Goal: Task Accomplishment & Management: Manage account settings

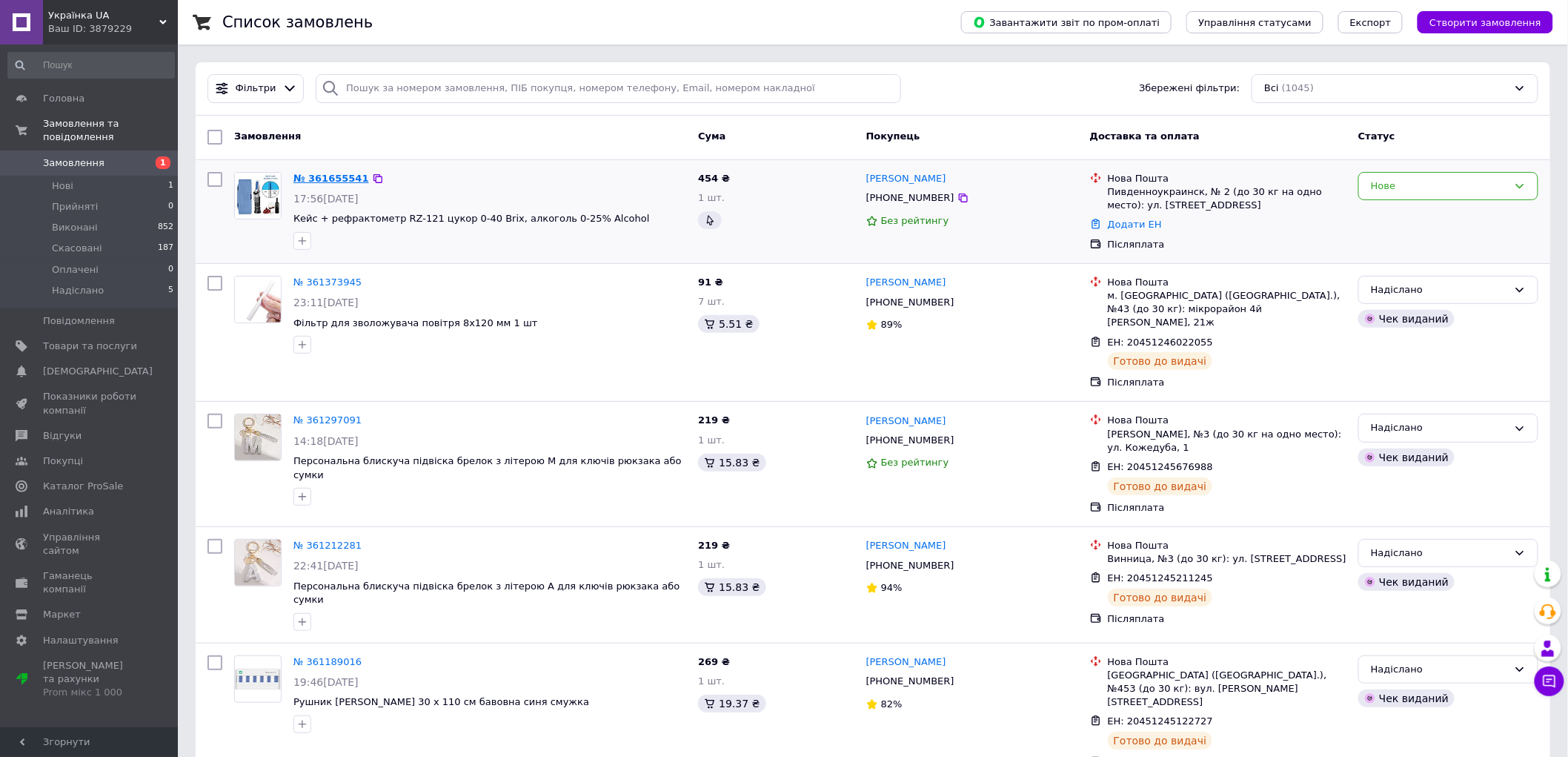
click at [341, 181] on link "№ 361655541" at bounding box center [331, 178] width 75 height 11
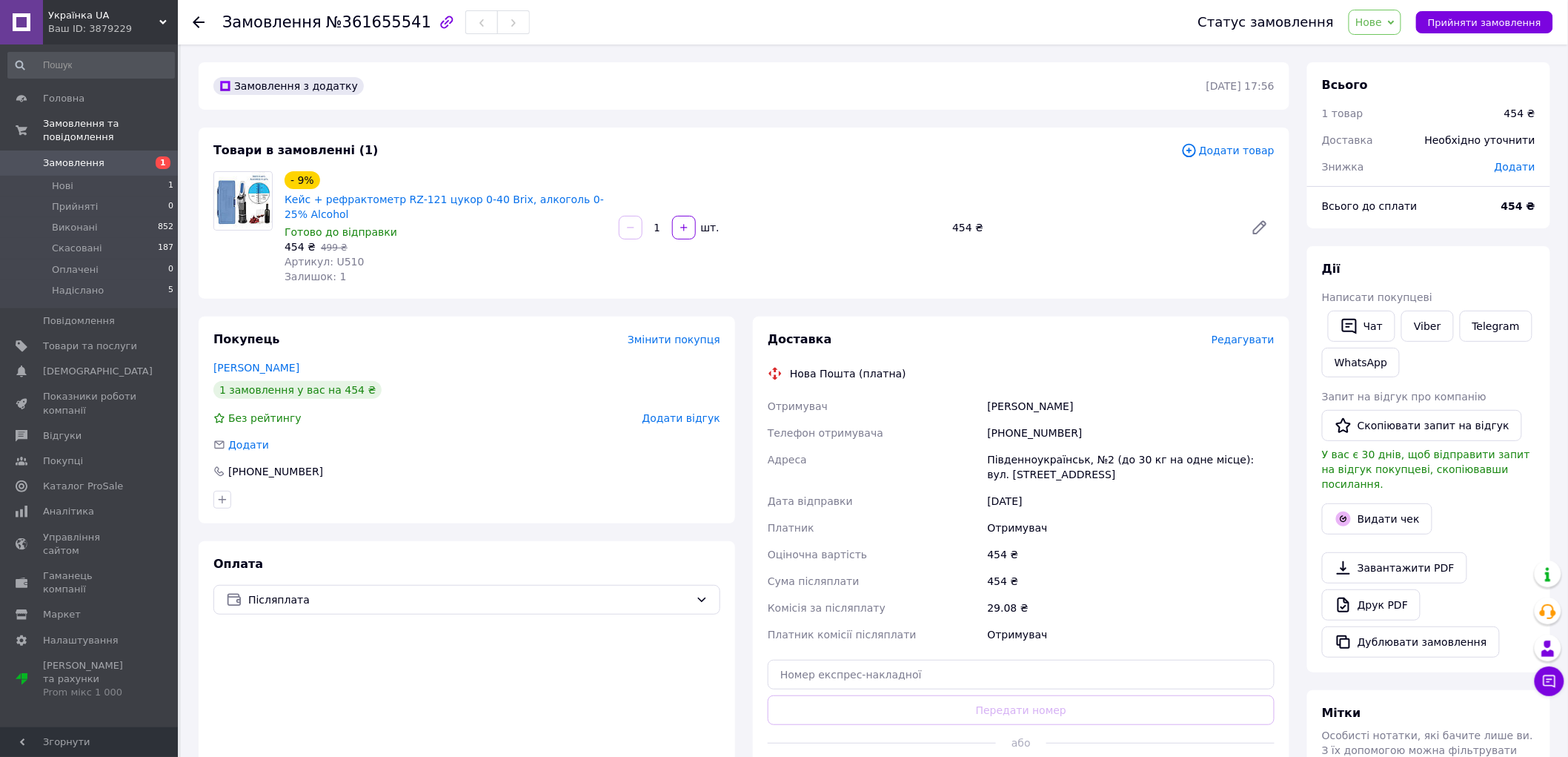
click at [1382, 23] on span "Нове" at bounding box center [1368, 22] width 27 height 12
click at [1388, 49] on li "Прийнято" at bounding box center [1383, 52] width 68 height 22
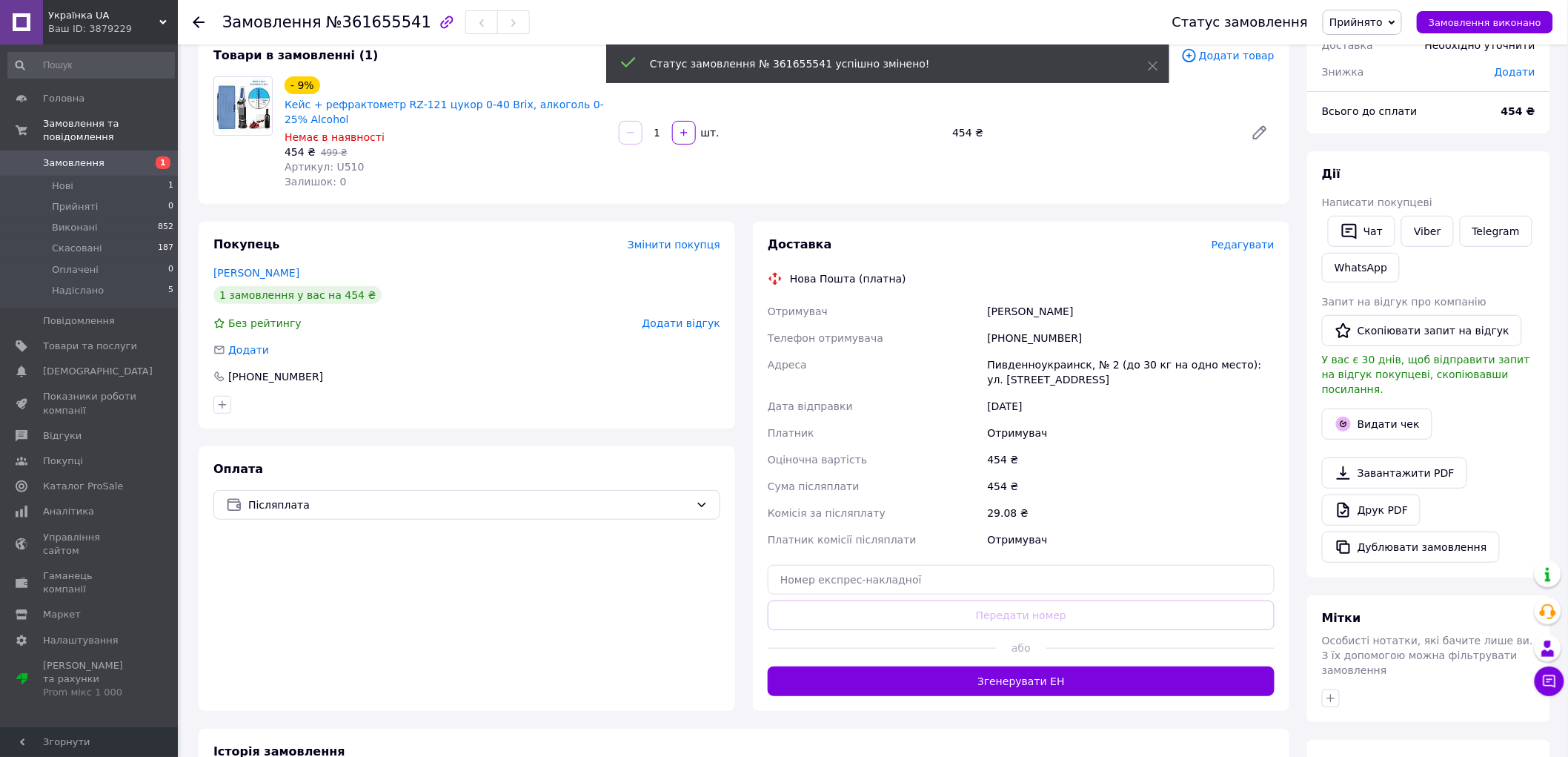
scroll to position [164, 0]
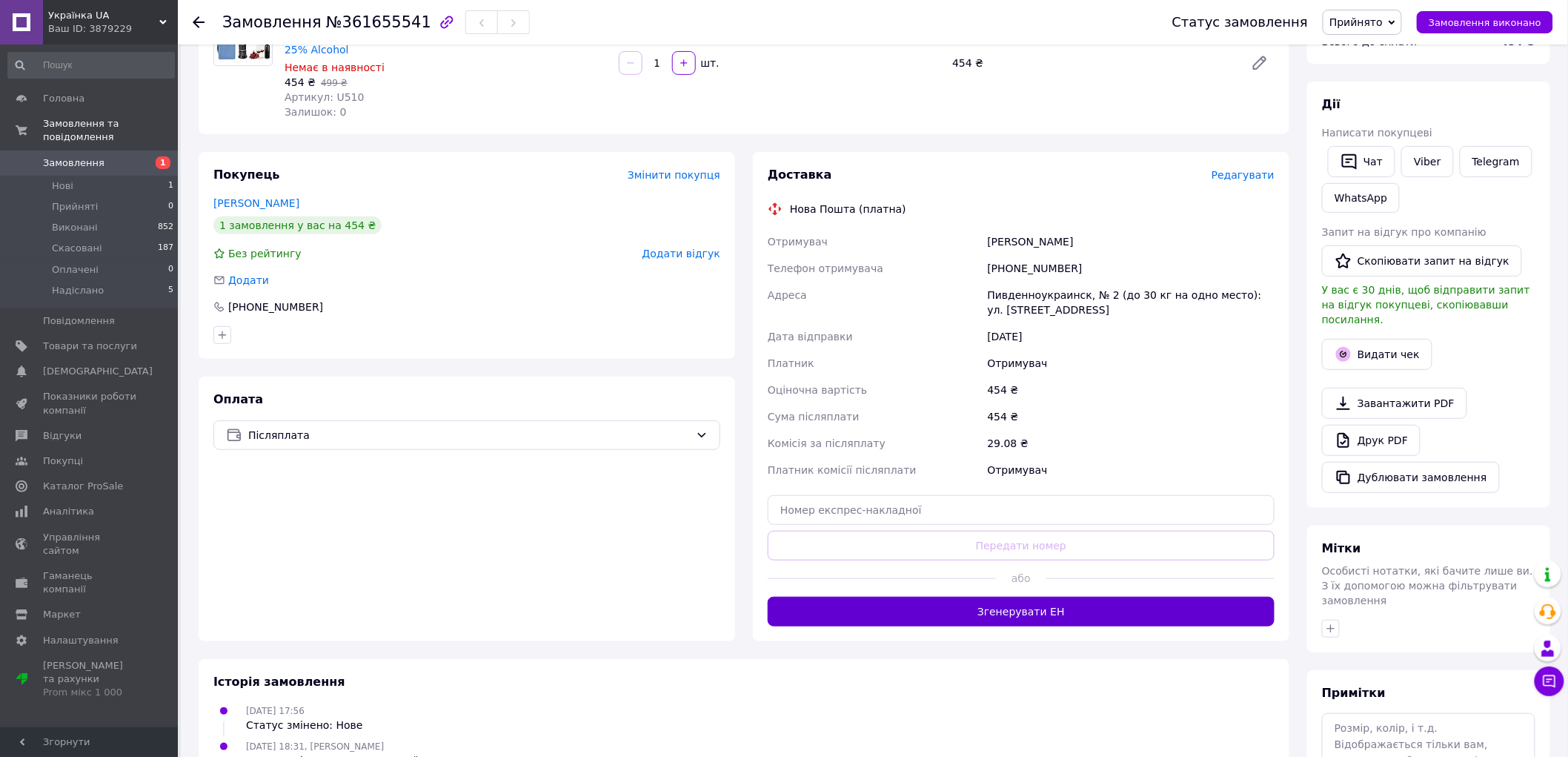
click at [1064, 619] on button "Згенерувати ЕН" at bounding box center [1021, 612] width 507 height 30
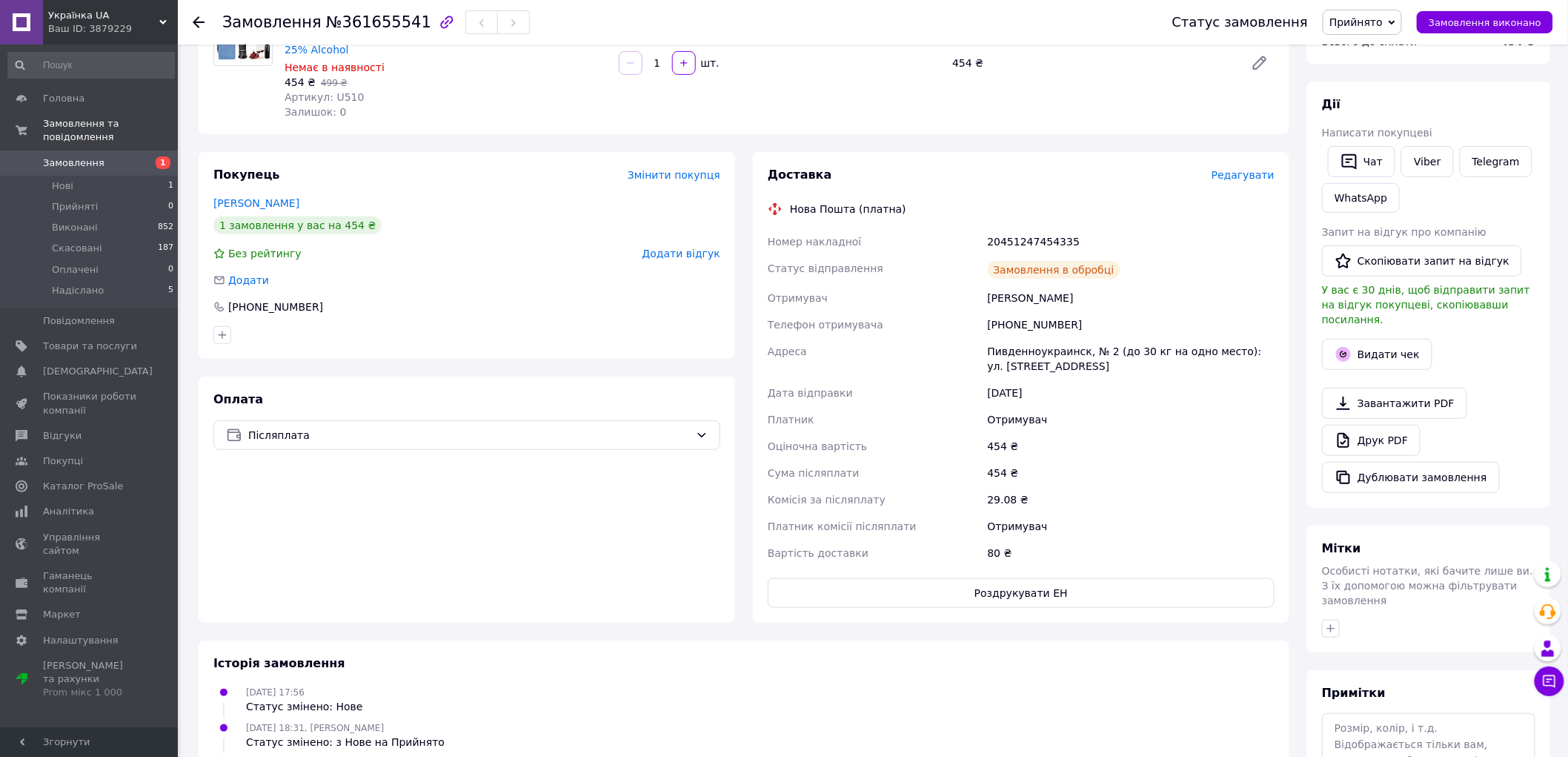
click at [1020, 241] on div "20451247454335" at bounding box center [1131, 241] width 292 height 27
copy div "20451247454335"
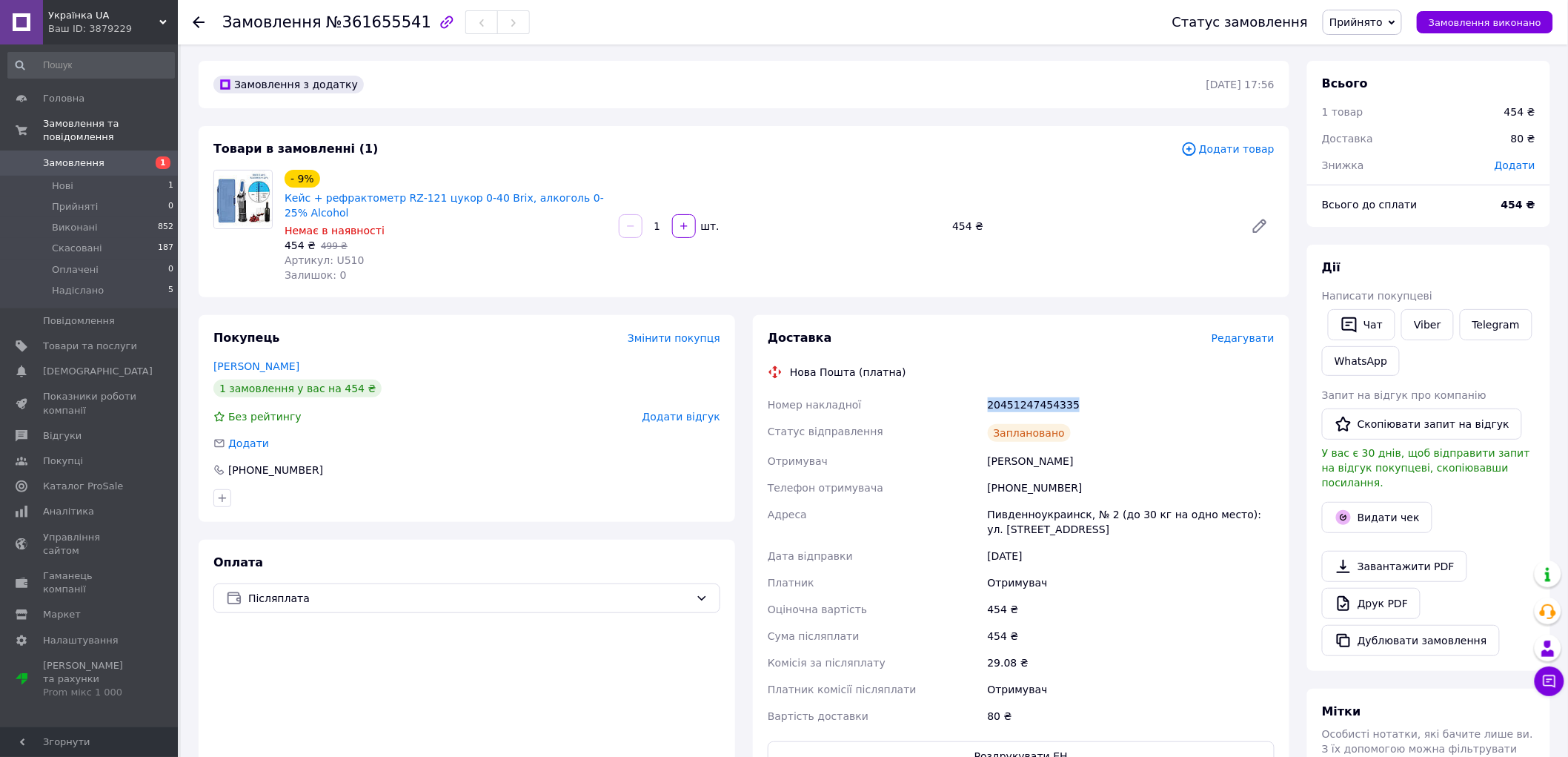
scroll to position [0, 0]
click at [1342, 512] on icon "button" at bounding box center [1343, 518] width 15 height 15
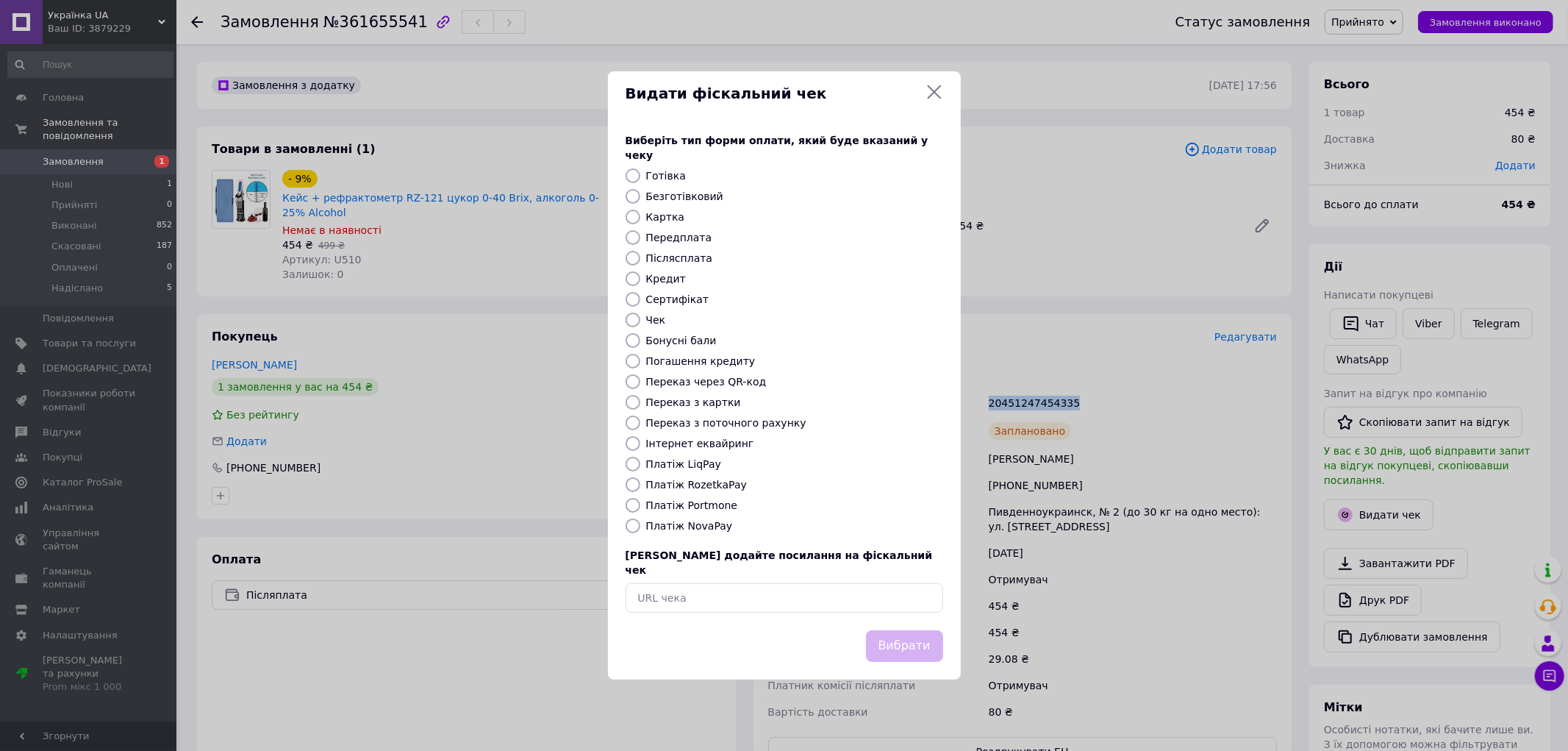
click at [637, 200] on input "Безготівковий" at bounding box center [633, 196] width 14 height 14
radio input "true"
click at [896, 637] on button "Вибрати" at bounding box center [904, 646] width 77 height 31
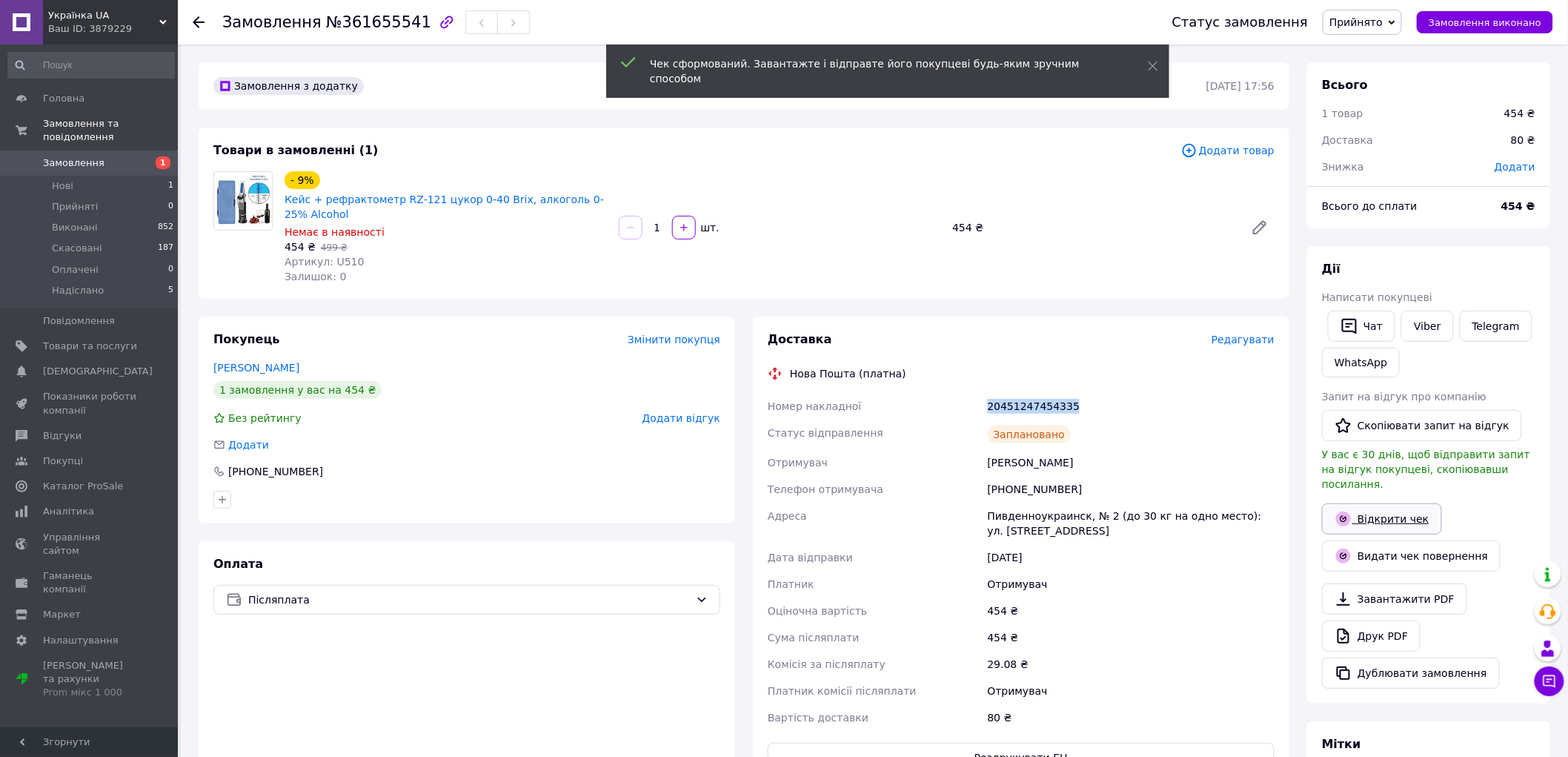
click at [1365, 503] on link "Відкрити чек" at bounding box center [1382, 518] width 120 height 31
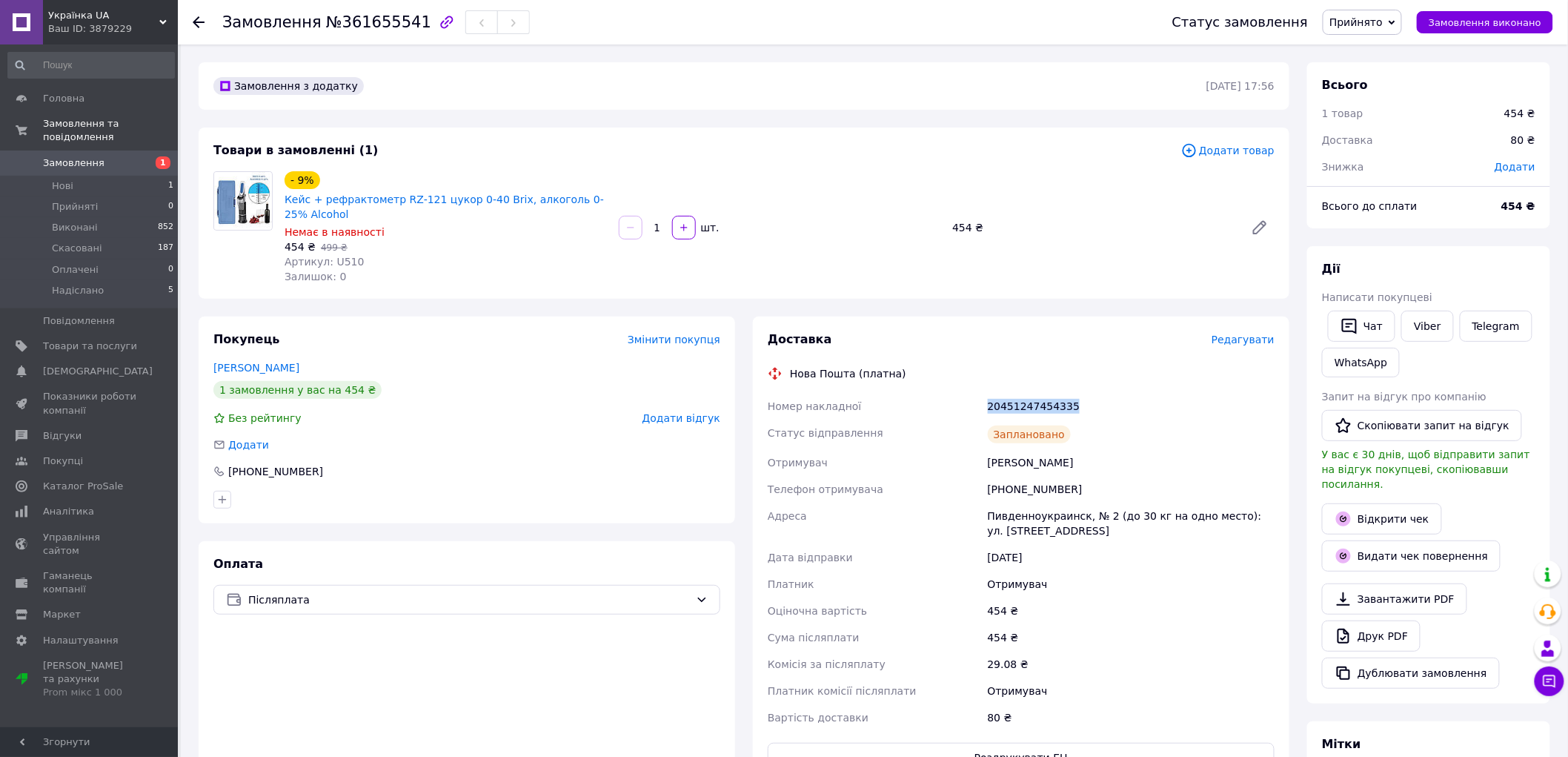
click at [99, 157] on span "Замовлення" at bounding box center [90, 163] width 94 height 14
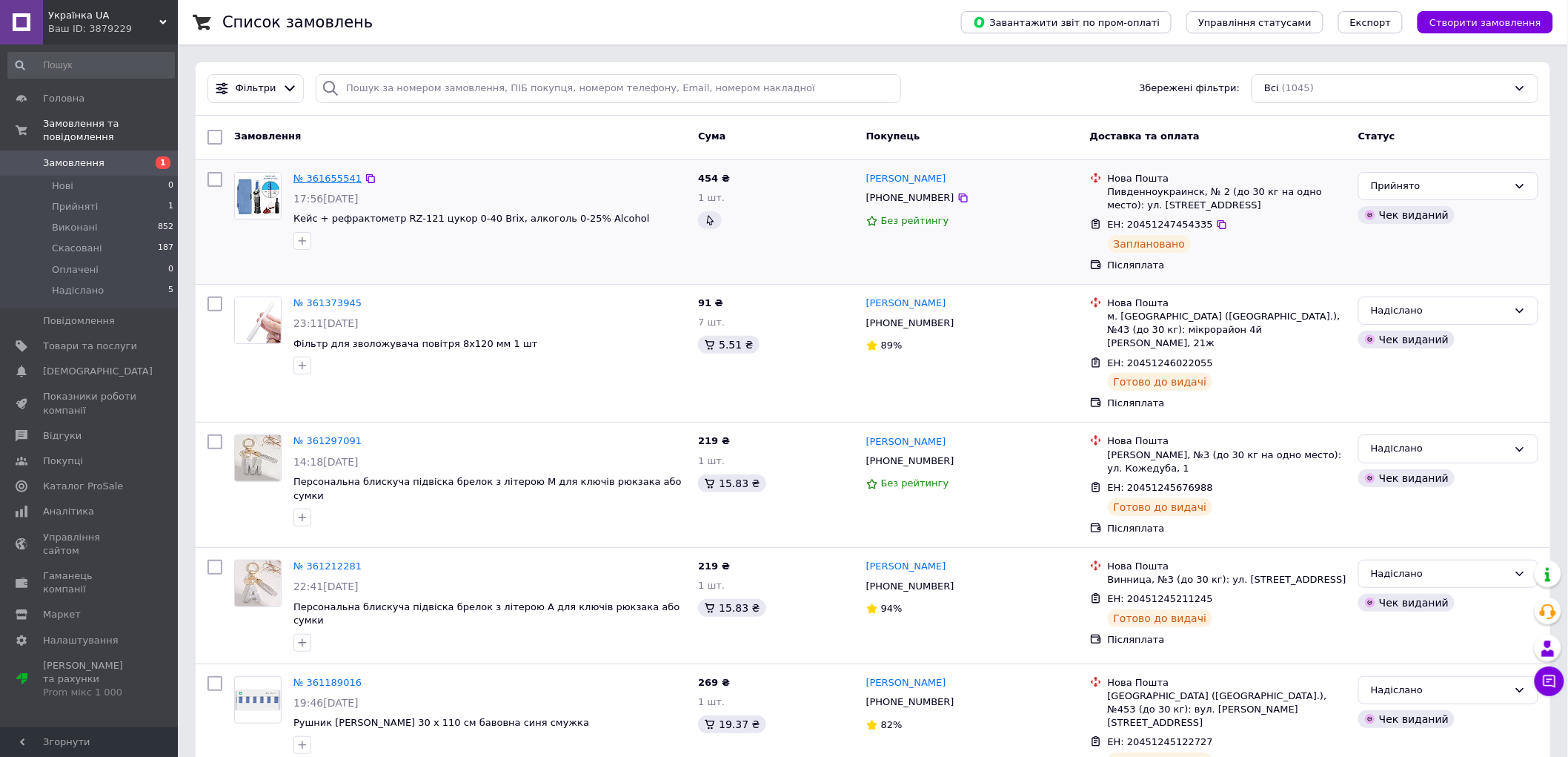
click at [309, 180] on link "№ 361655541" at bounding box center [327, 178] width 68 height 11
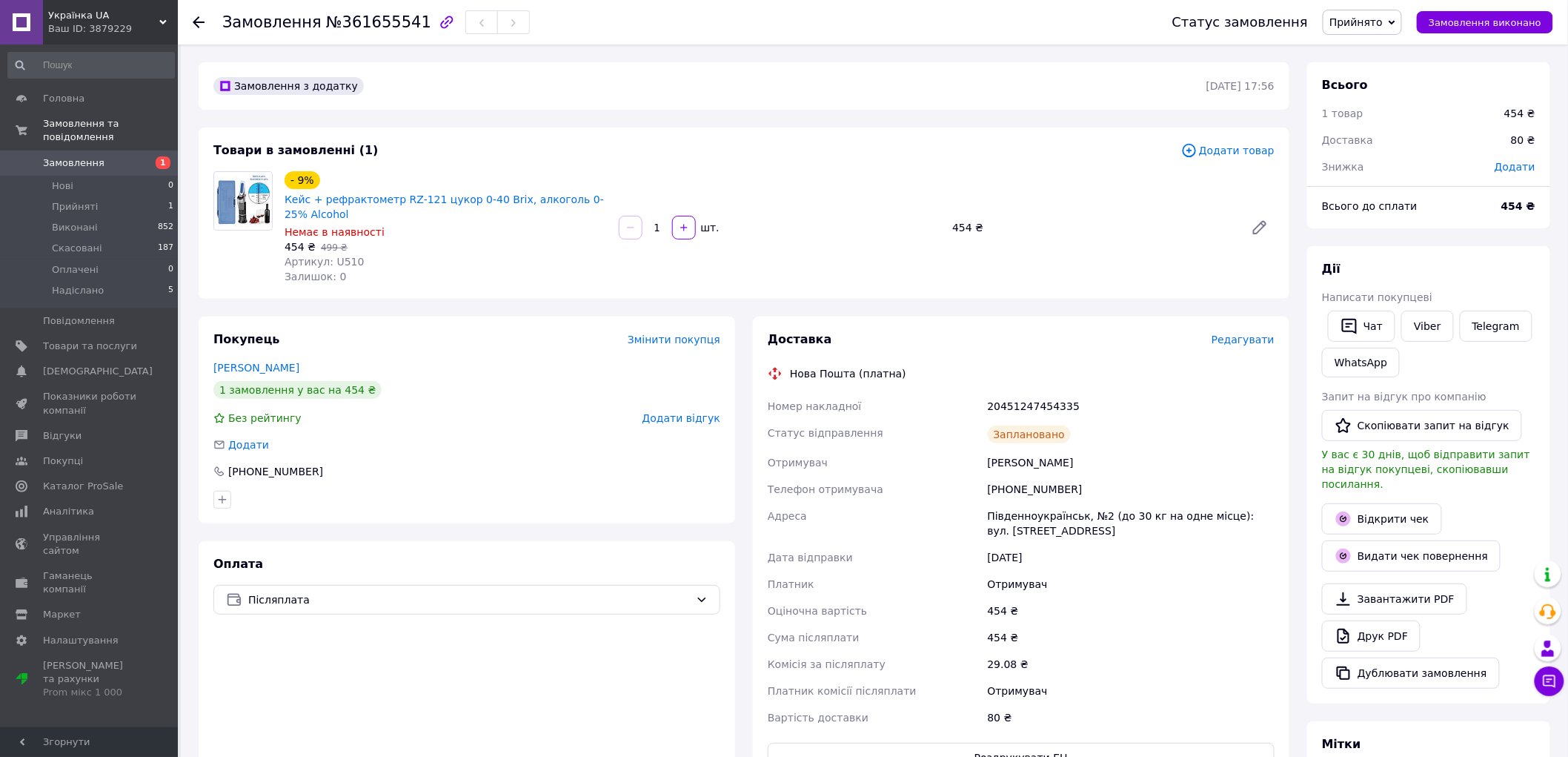
click at [97, 157] on span "Замовлення" at bounding box center [90, 163] width 94 height 14
